Goal: Transaction & Acquisition: Subscribe to service/newsletter

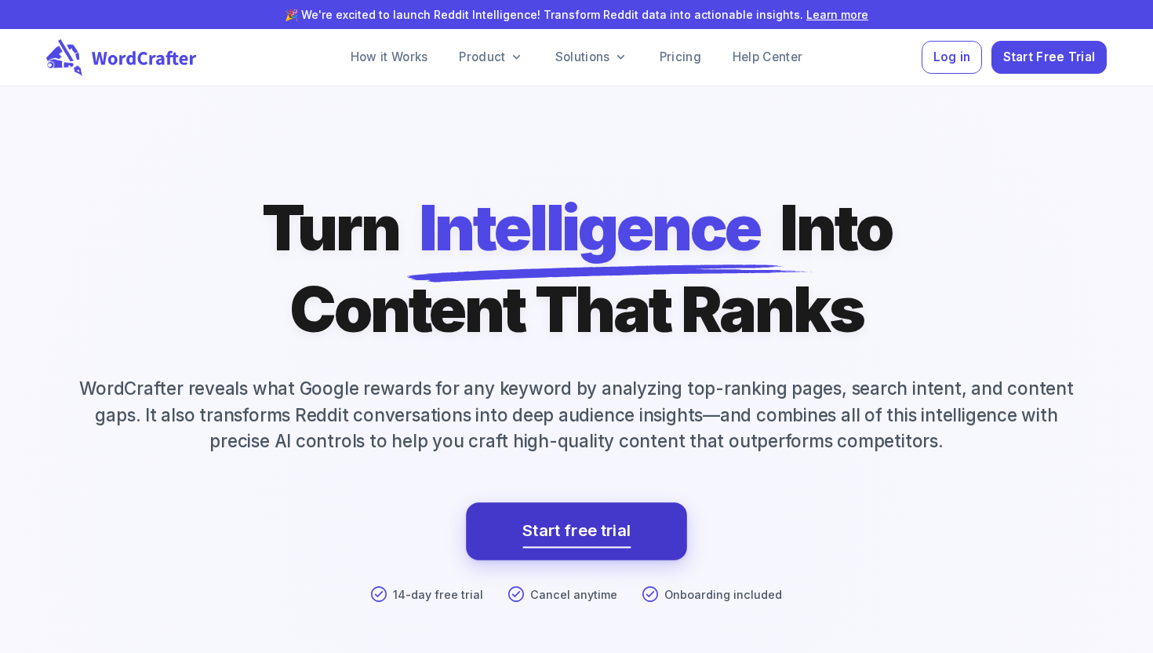
click at [575, 527] on link "Start free trial" at bounding box center [577, 531] width 108 height 28
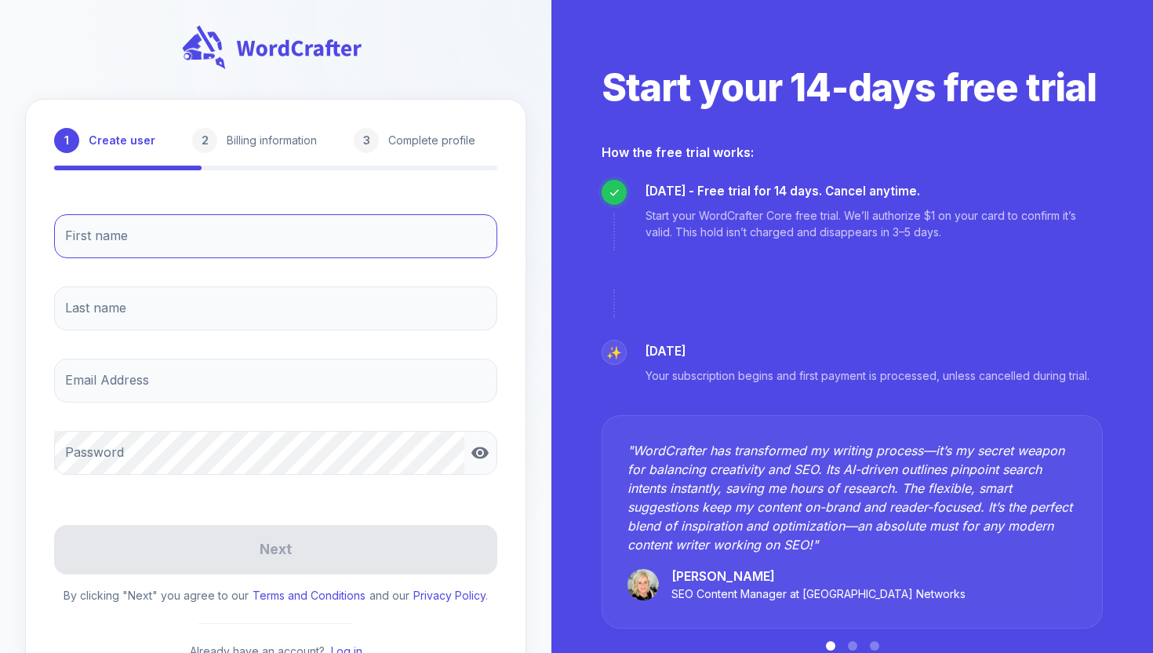
click at [220, 229] on input "First name" at bounding box center [275, 236] width 443 height 44
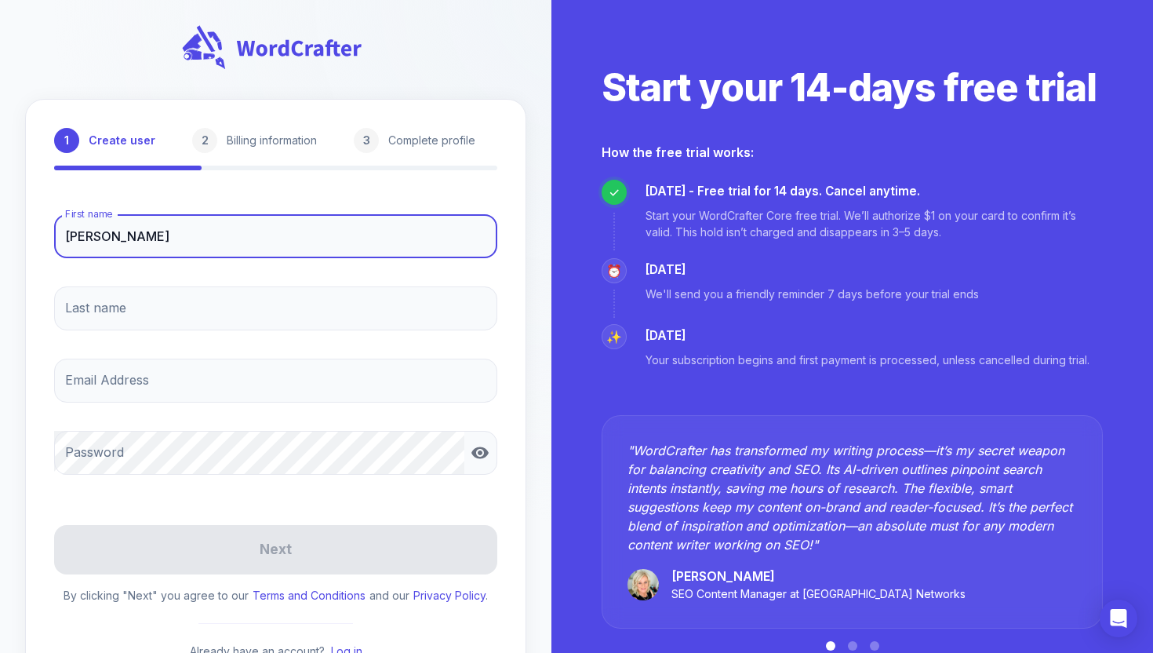
type input "[PERSON_NAME]"
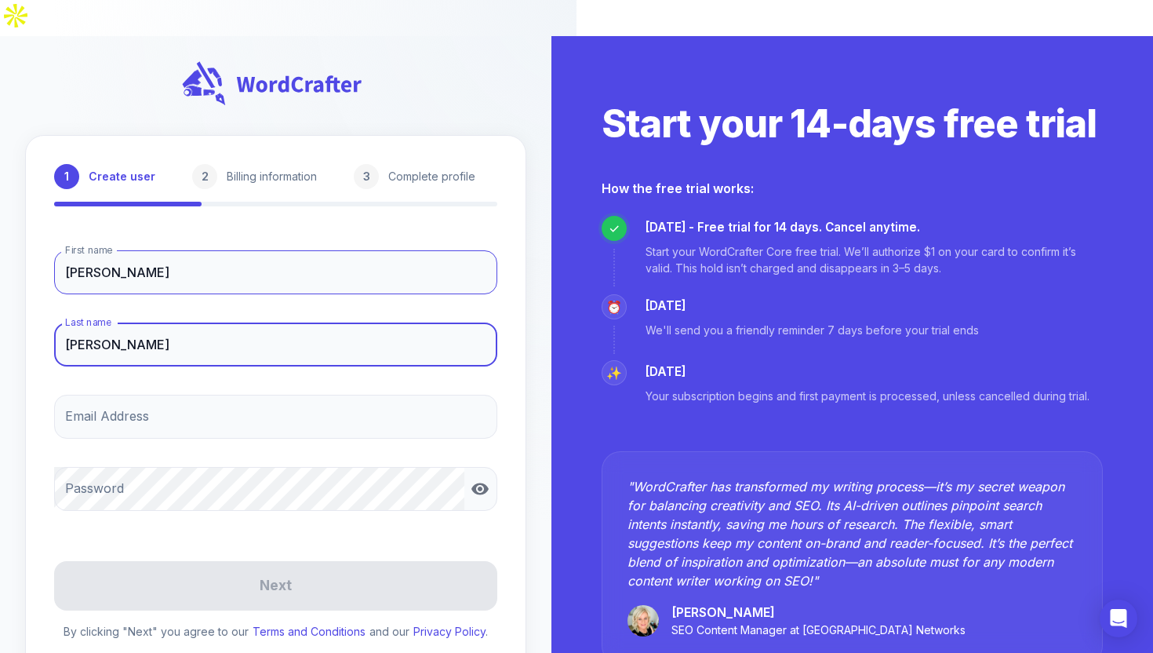
type input "[PERSON_NAME]"
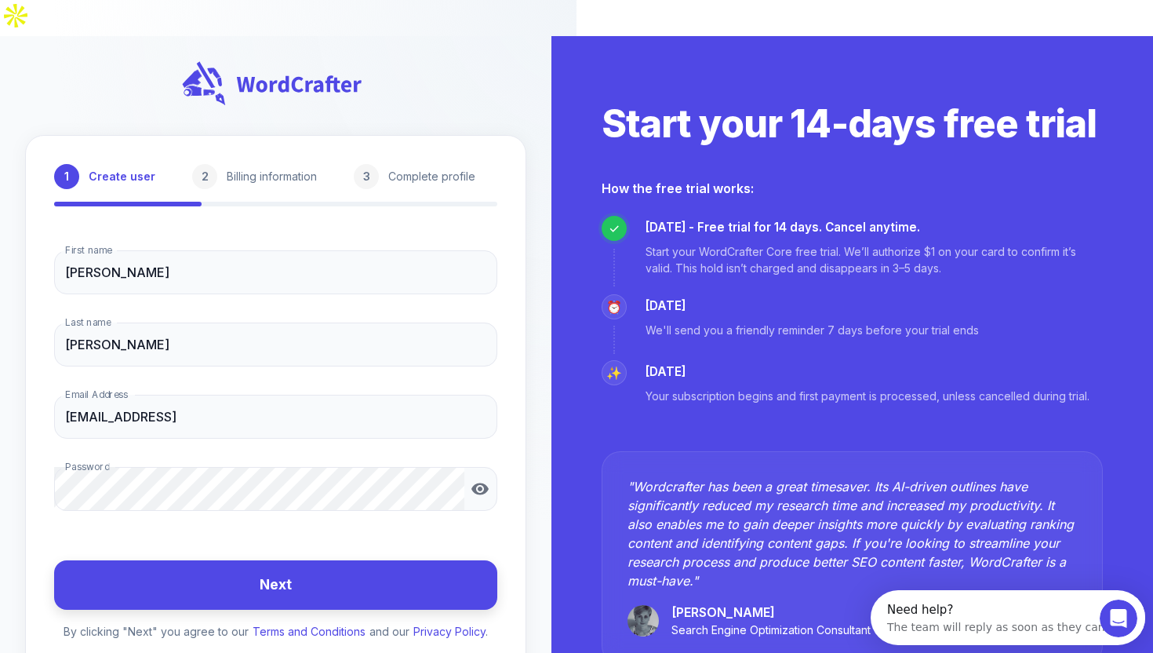
click at [251, 560] on button "Next" at bounding box center [275, 584] width 443 height 49
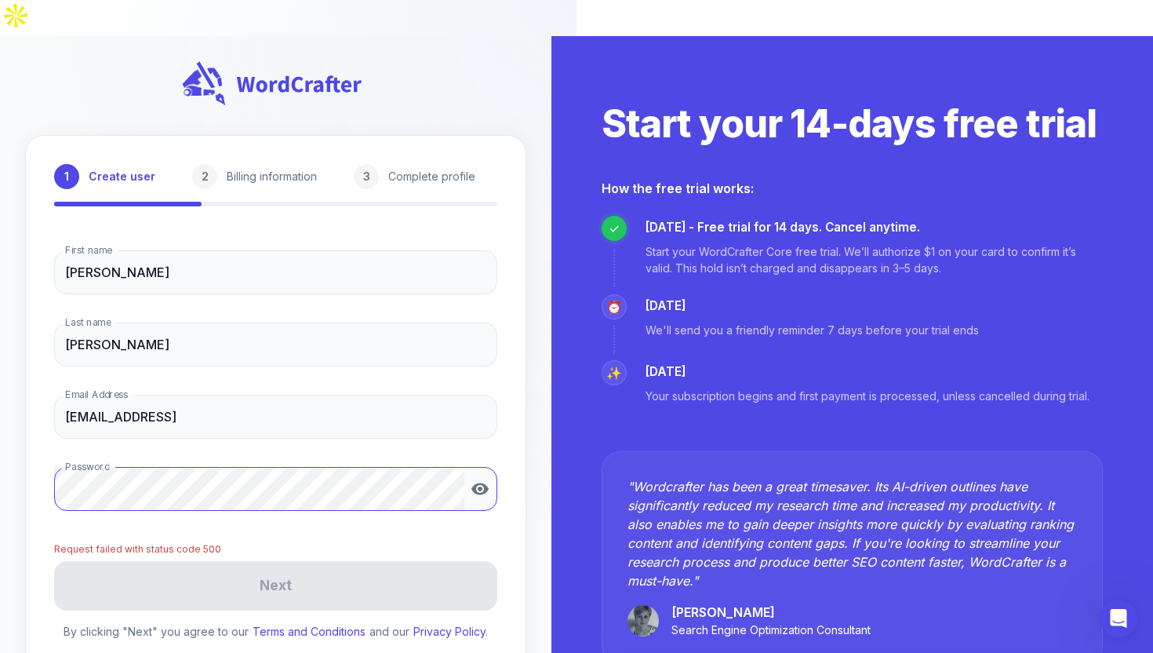
click at [483, 483] on icon "button" at bounding box center [480, 489] width 17 height 12
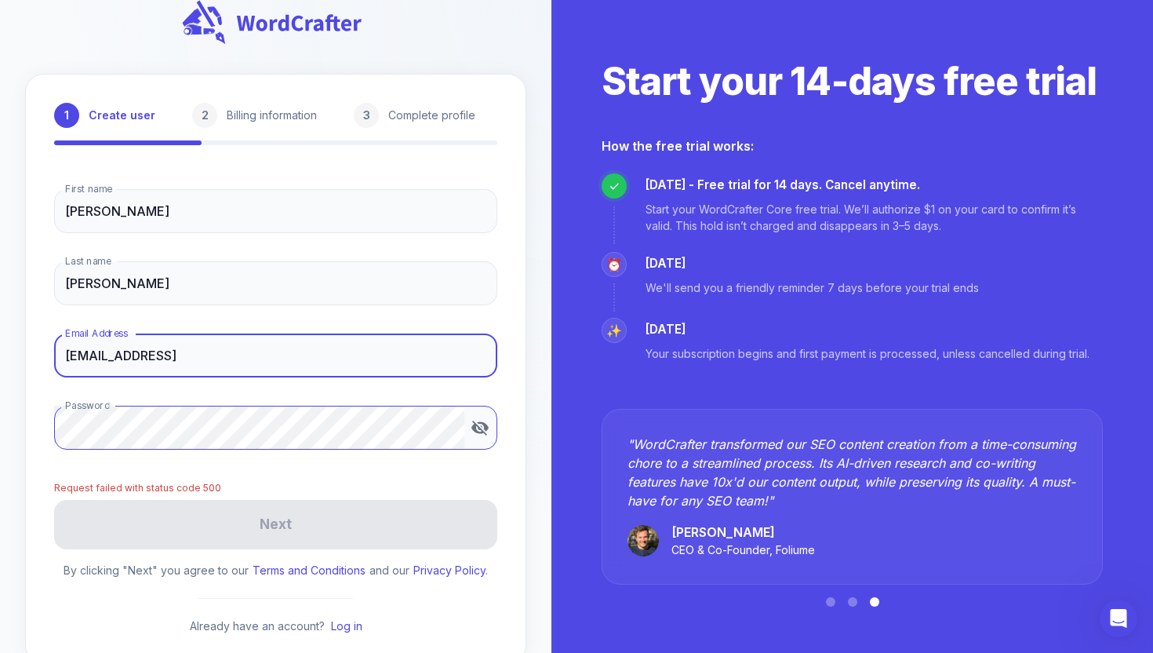
click at [189, 333] on input "[EMAIL_ADDRESS]" at bounding box center [275, 355] width 443 height 44
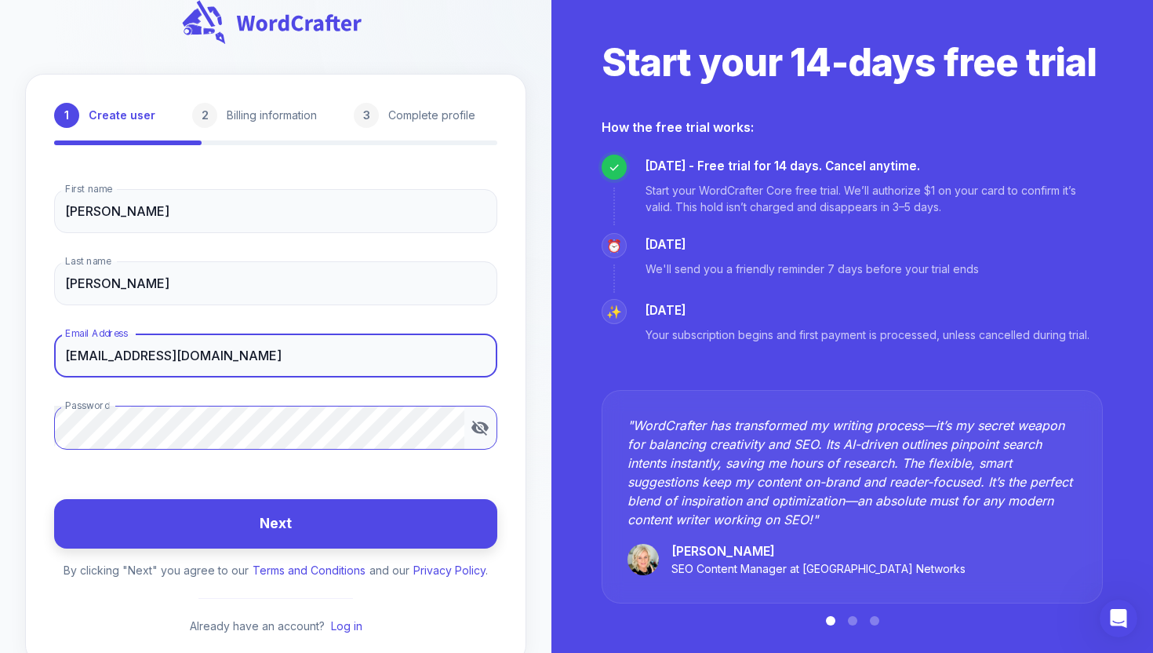
type input "[EMAIL_ADDRESS][DOMAIN_NAME]"
click at [187, 499] on button "Next" at bounding box center [275, 523] width 443 height 49
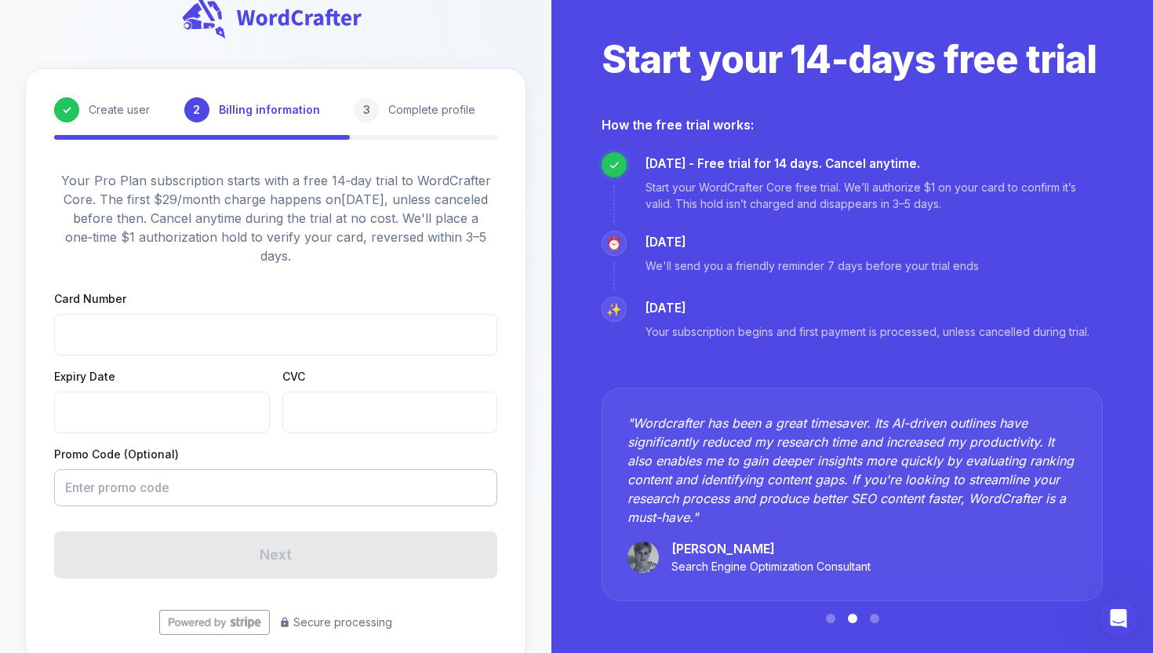
scroll to position [0, 0]
